Goal: Task Accomplishment & Management: Manage account settings

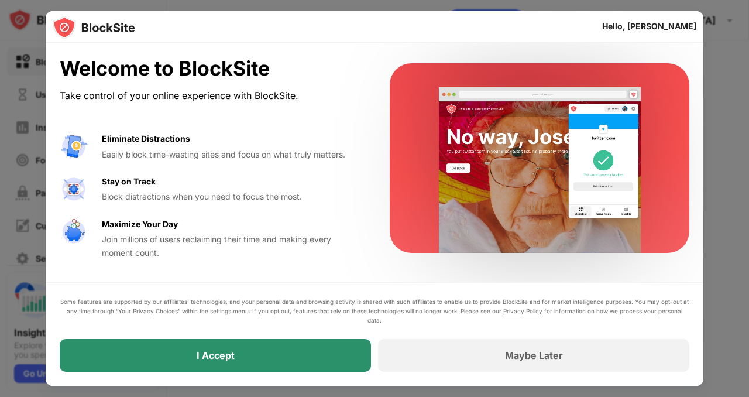
click at [326, 358] on div "I Accept" at bounding box center [215, 355] width 311 height 33
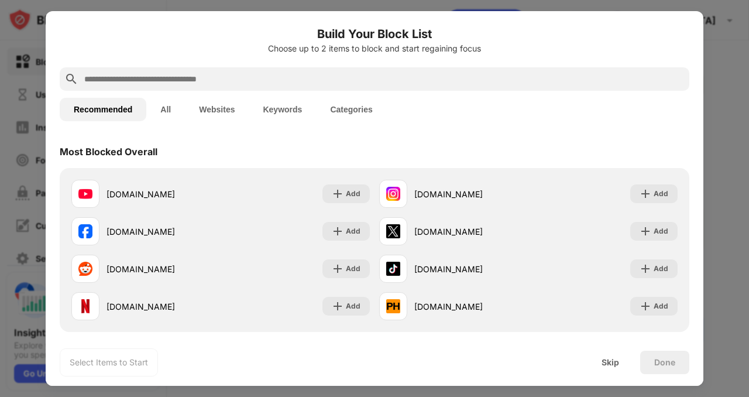
click at [276, 81] on input "text" at bounding box center [384, 79] width 602 height 14
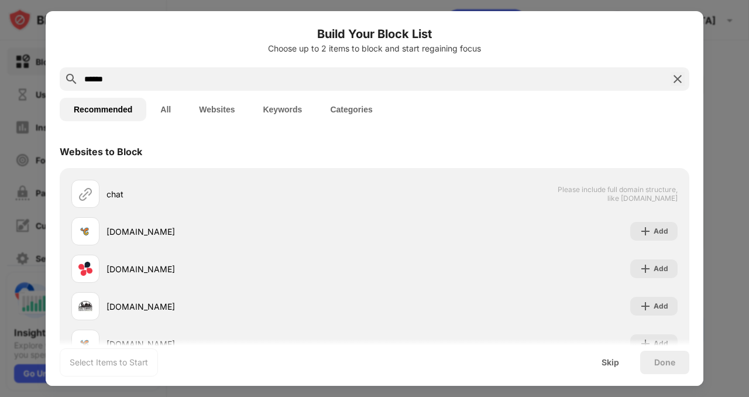
type input "*******"
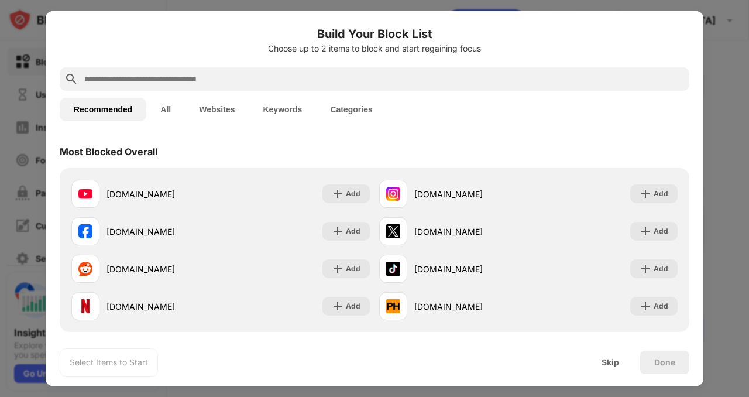
paste input "**********"
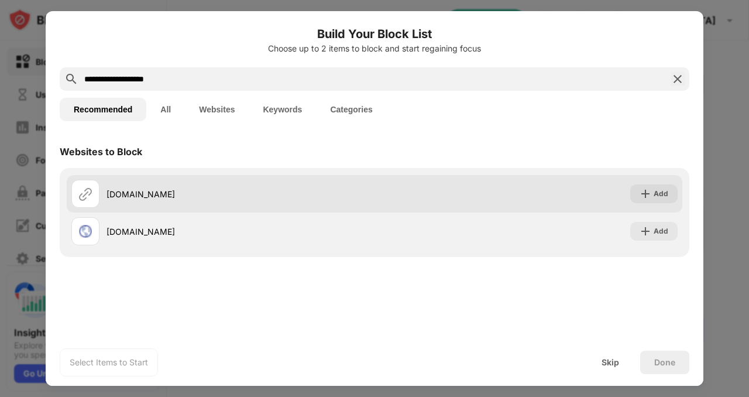
type input "**********"
click at [639, 189] on div "Add" at bounding box center [654, 193] width 47 height 19
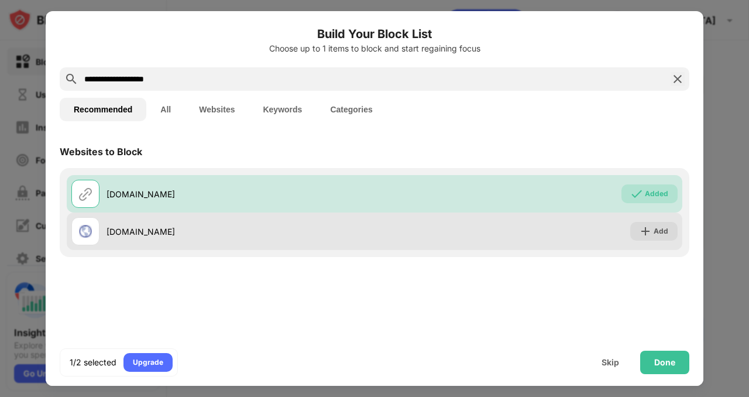
click at [649, 223] on div "Add" at bounding box center [654, 231] width 47 height 19
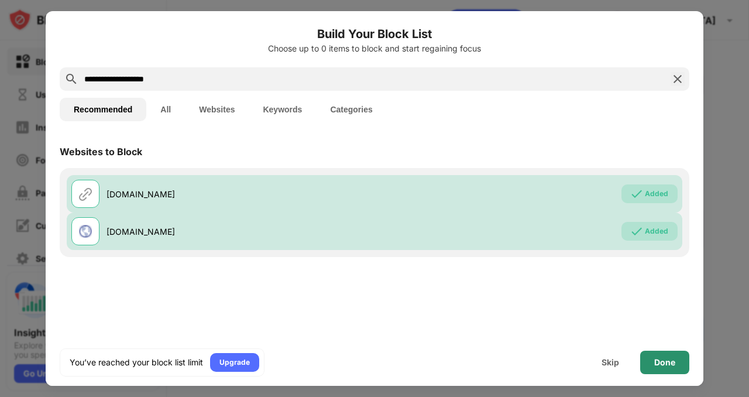
click at [660, 367] on div "Done" at bounding box center [665, 362] width 49 height 23
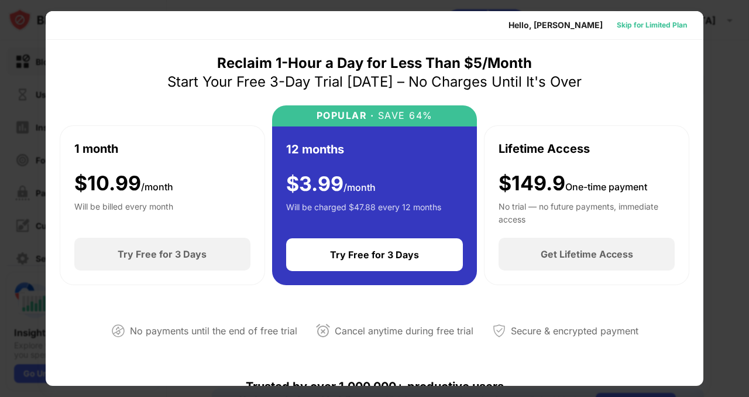
click at [636, 25] on div "Skip for Limited Plan" at bounding box center [652, 25] width 70 height 12
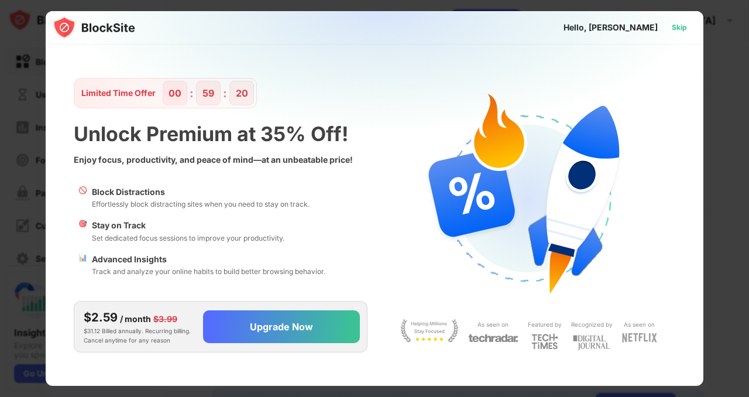
click at [674, 27] on div "Skip" at bounding box center [679, 28] width 15 height 12
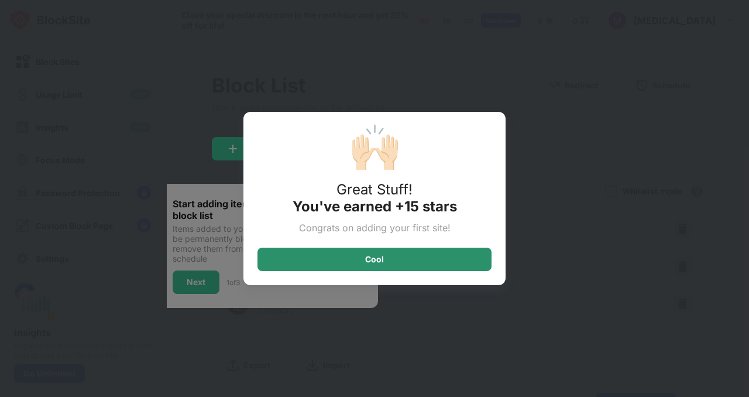
click at [409, 265] on div "Cool" at bounding box center [375, 259] width 234 height 23
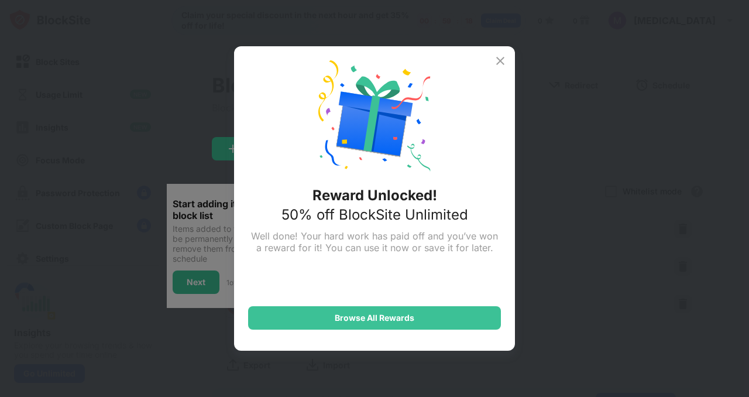
click at [501, 54] on img at bounding box center [501, 61] width 14 height 14
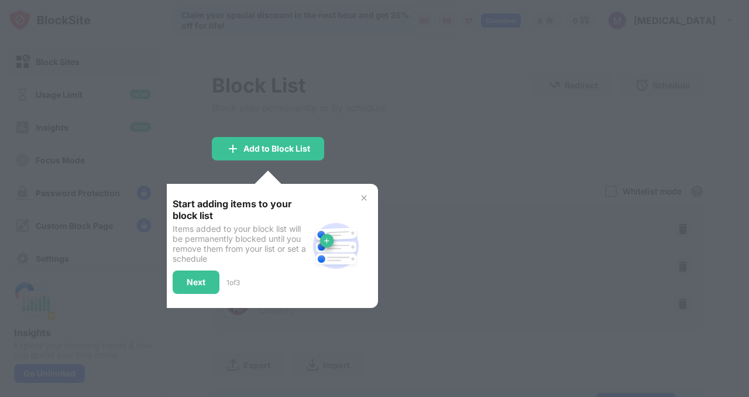
click at [357, 200] on div "Start adding items to your block list Items added to your block list will be pe…" at bounding box center [268, 246] width 191 height 96
click at [362, 198] on img at bounding box center [363, 197] width 9 height 9
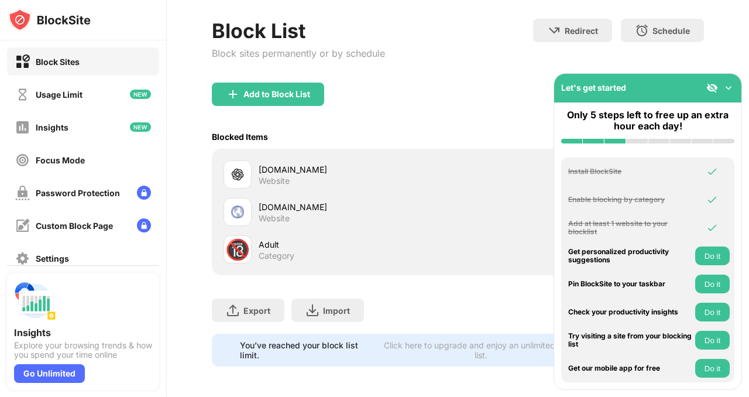
scroll to position [65, 0]
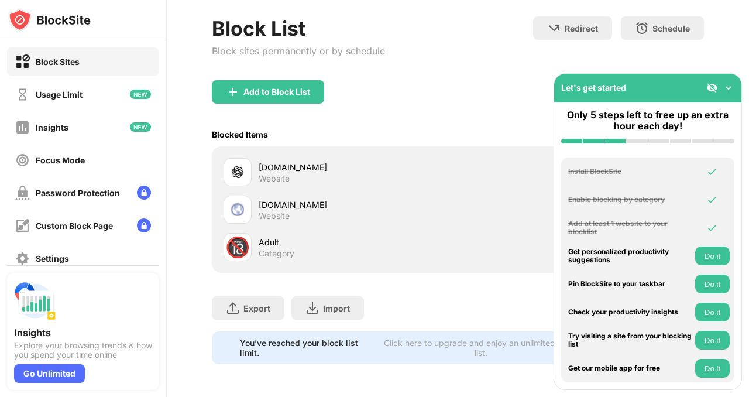
click at [732, 91] on img at bounding box center [729, 88] width 12 height 12
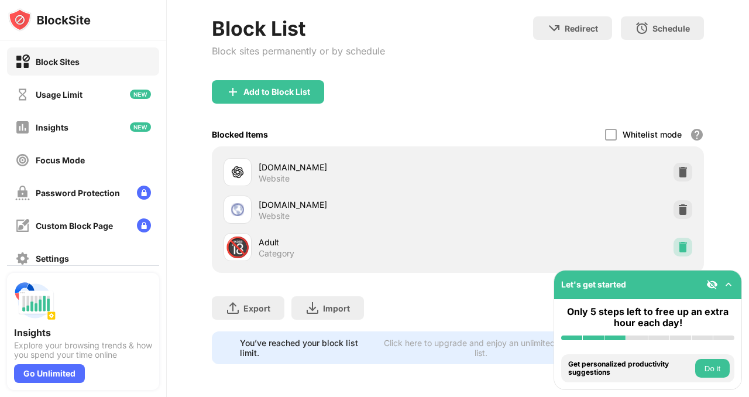
click at [677, 241] on img at bounding box center [683, 247] width 12 height 12
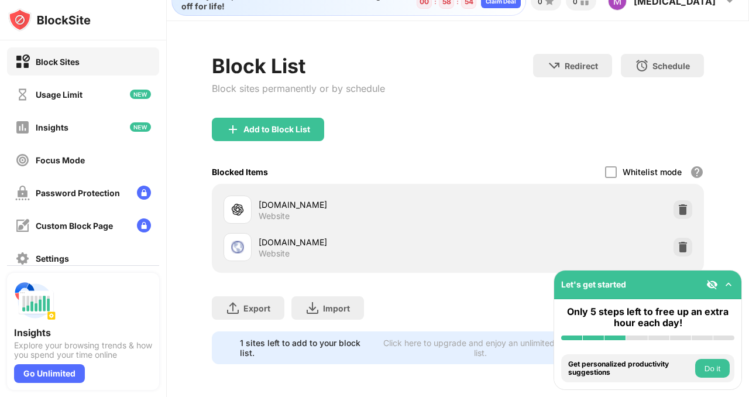
scroll to position [0, 0]
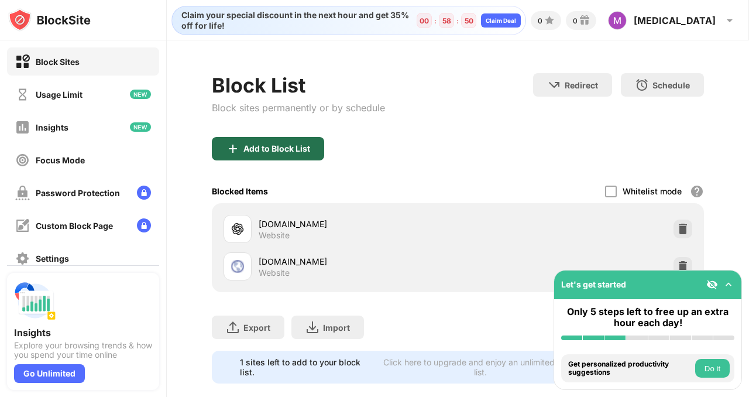
click at [259, 155] on div "Add to Block List" at bounding box center [268, 148] width 112 height 23
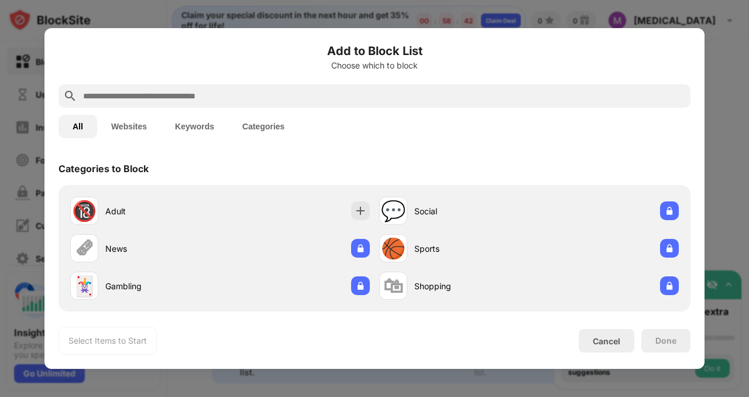
click at [163, 115] on button "Keywords" at bounding box center [194, 126] width 67 height 23
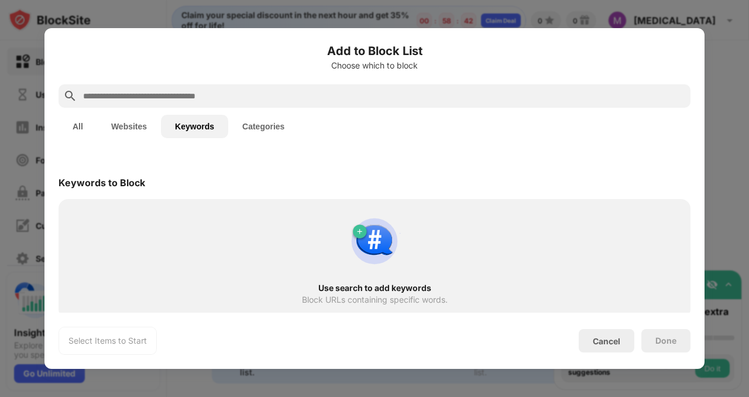
click at [180, 90] on input "text" at bounding box center [384, 96] width 604 height 14
click at [86, 117] on button "All" at bounding box center [78, 126] width 39 height 23
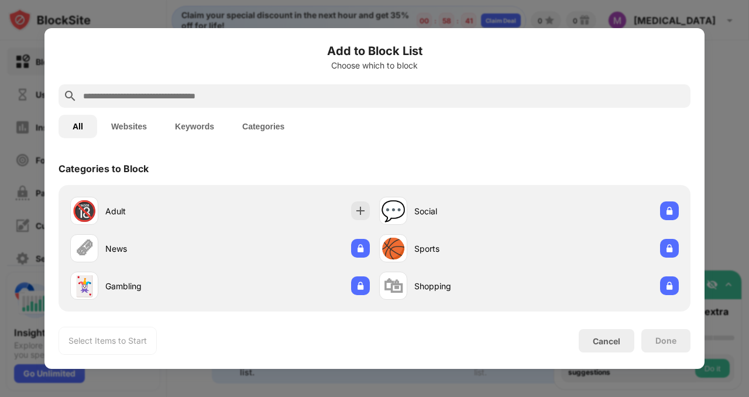
click at [119, 97] on input "text" at bounding box center [384, 96] width 604 height 14
paste input "**********"
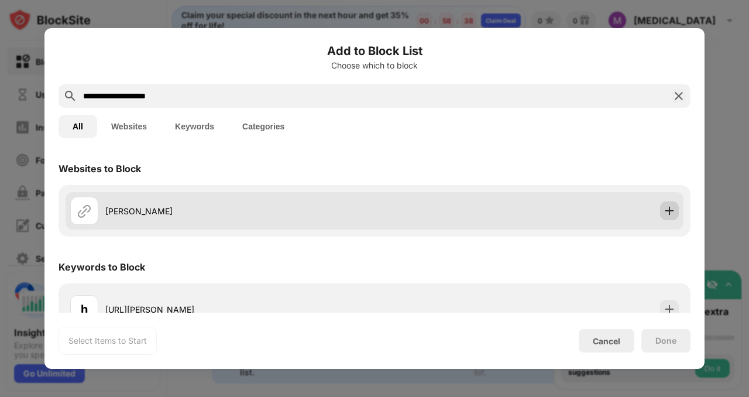
type input "**********"
click at [664, 213] on img at bounding box center [670, 211] width 12 height 12
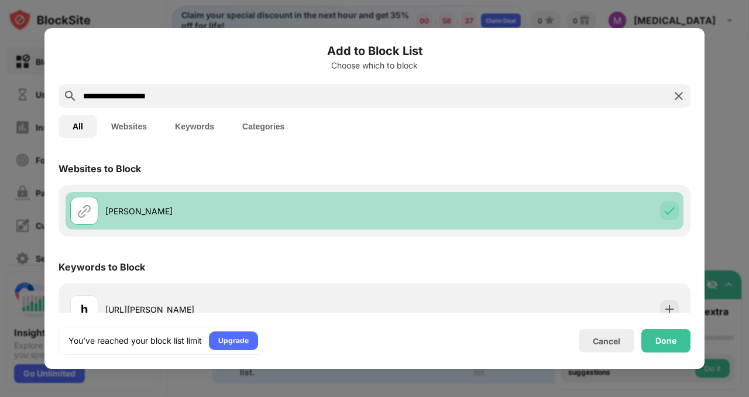
scroll to position [22, 0]
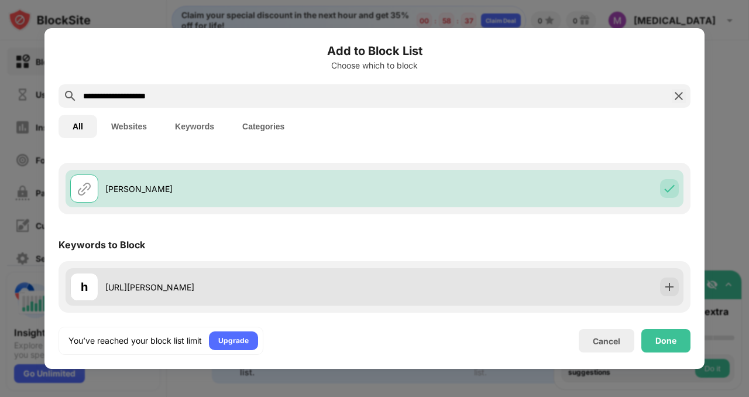
click at [660, 276] on div "h [URL][PERSON_NAME]" at bounding box center [375, 286] width 618 height 37
click at [664, 289] on img at bounding box center [670, 287] width 12 height 12
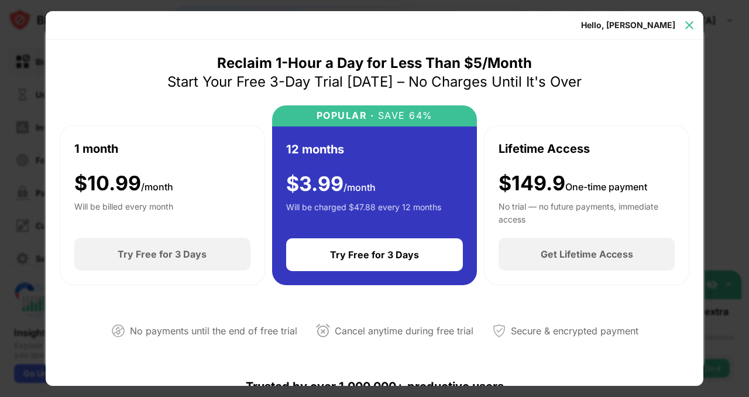
click at [686, 23] on img at bounding box center [690, 25] width 12 height 12
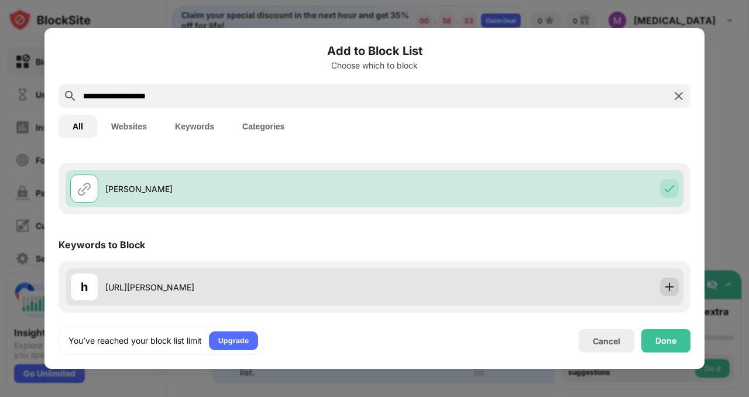
click at [664, 283] on img at bounding box center [670, 287] width 12 height 12
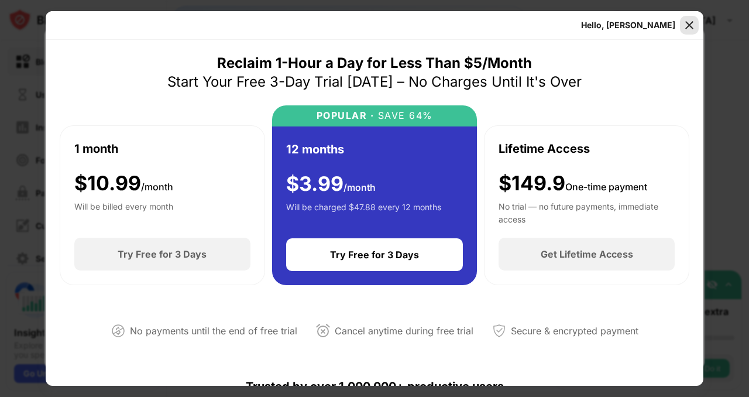
click at [686, 29] on img at bounding box center [690, 25] width 12 height 12
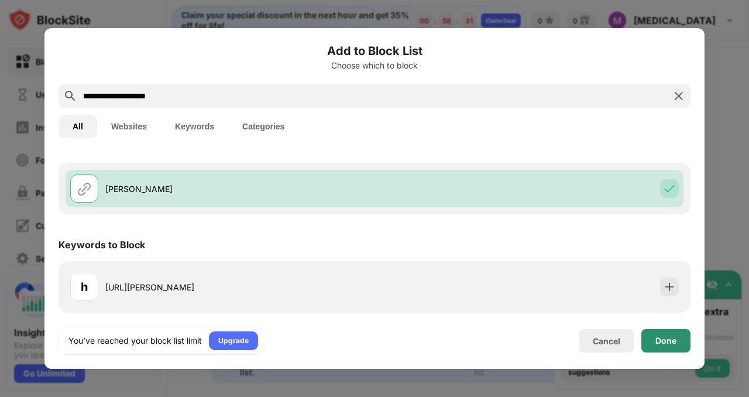
click at [656, 351] on div "Done" at bounding box center [666, 340] width 49 height 23
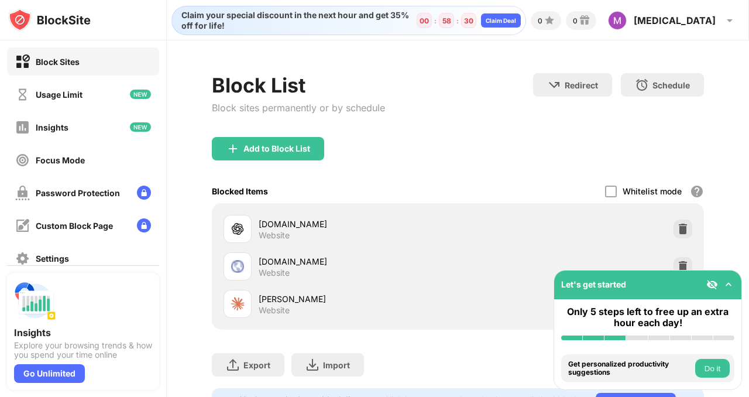
scroll to position [65, 0]
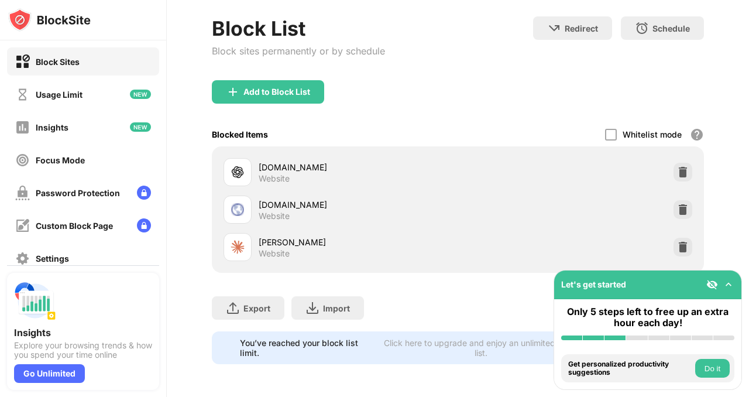
click at [708, 258] on div "Block List Block sites permanently or by schedule Redirect Choose a site to be …" at bounding box center [458, 190] width 583 height 413
click at [731, 280] on img at bounding box center [729, 285] width 12 height 12
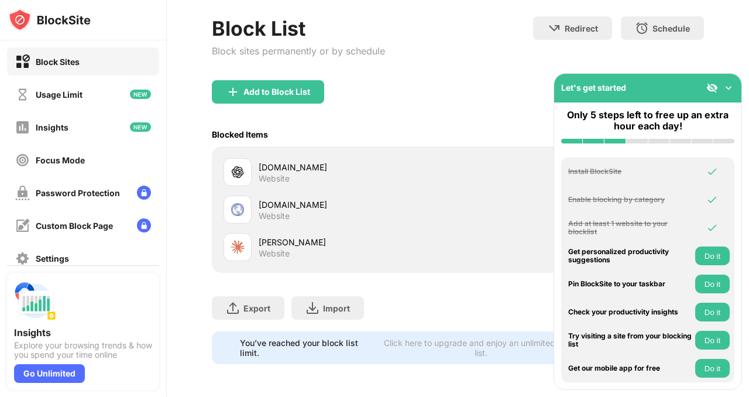
click at [728, 88] on img at bounding box center [729, 88] width 12 height 12
